Goal: Go to known website: Access a specific website the user already knows

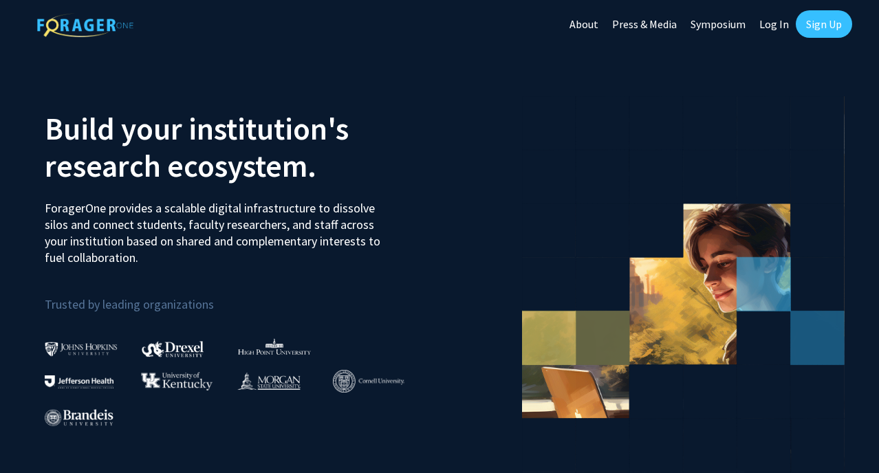
click at [778, 24] on link "Log In" at bounding box center [773, 24] width 43 height 48
select select
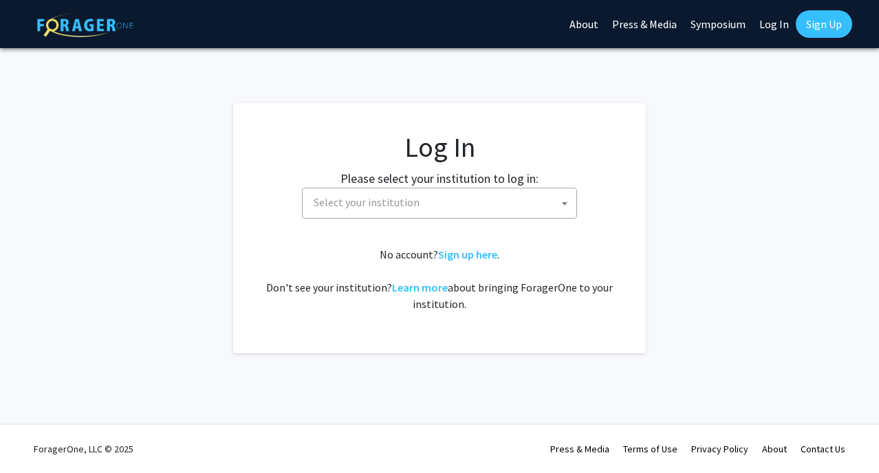
click at [356, 243] on fg-card-body "Log In Please select your institution to log in: [GEOGRAPHIC_DATA] [GEOGRAPHIC_…" at bounding box center [440, 228] width 358 height 195
click at [388, 197] on span "Select your institution" at bounding box center [367, 202] width 106 height 14
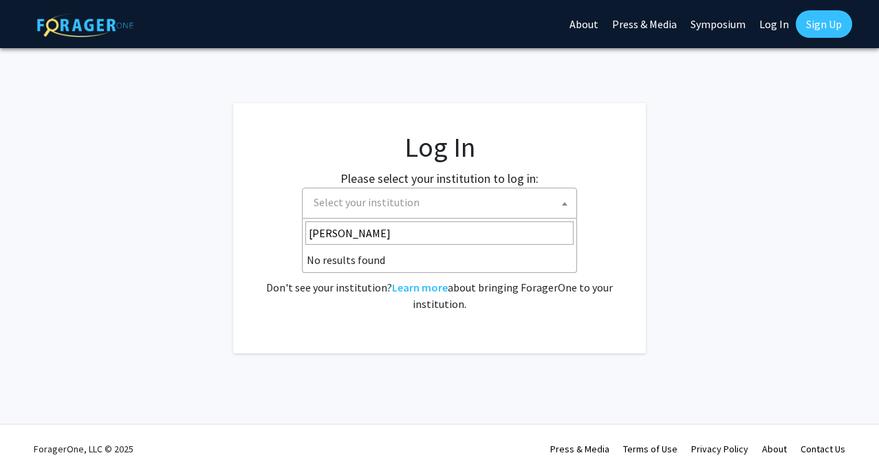
type input "cornell"
